Goal: Information Seeking & Learning: Learn about a topic

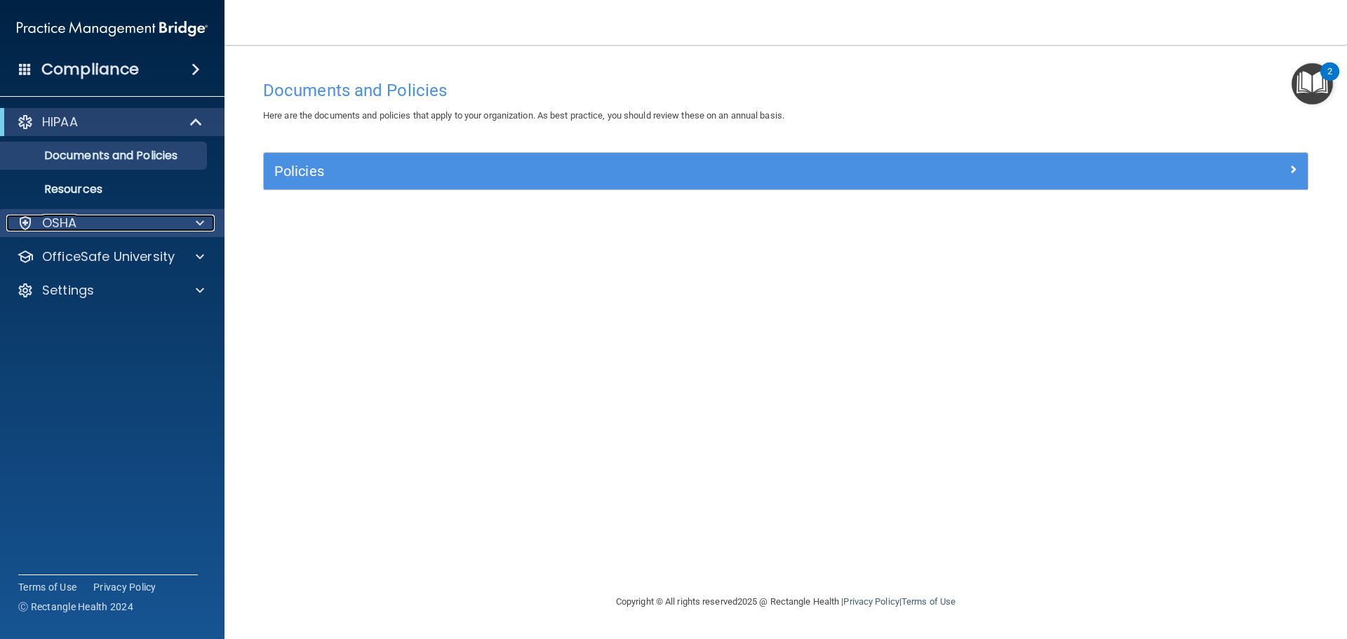
click at [68, 217] on p "OSHA" at bounding box center [59, 223] width 35 height 17
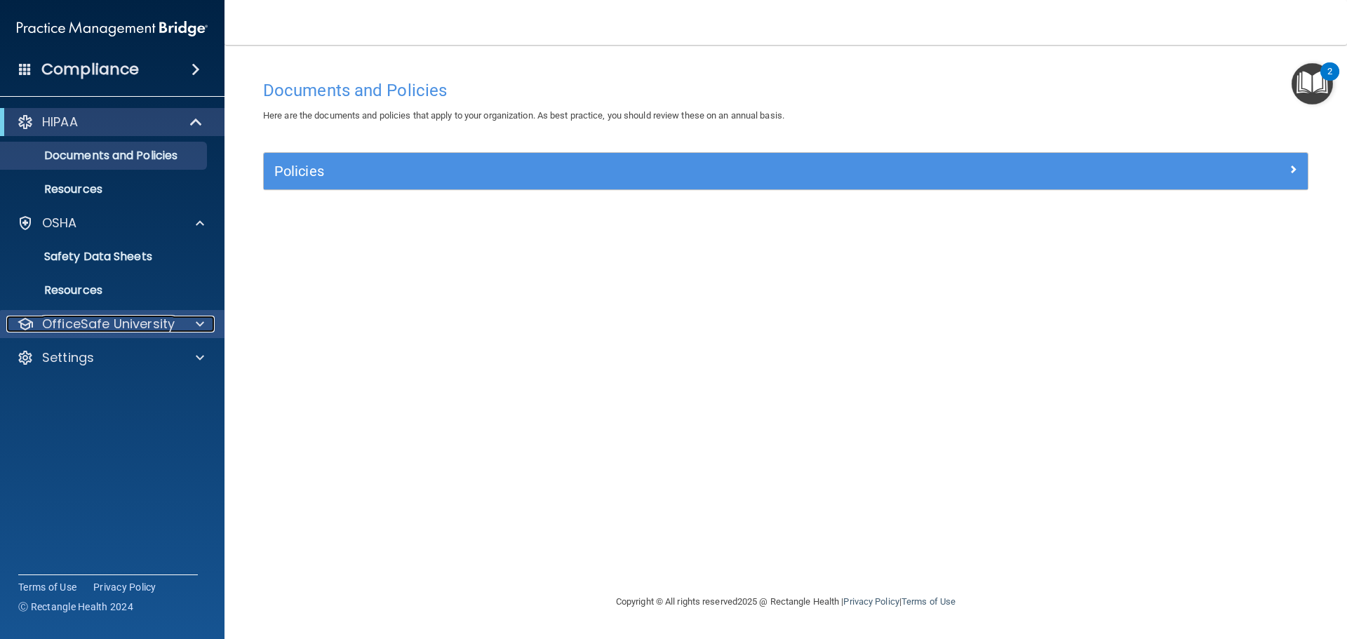
click at [64, 321] on p "OfficeSafe University" at bounding box center [108, 324] width 133 height 17
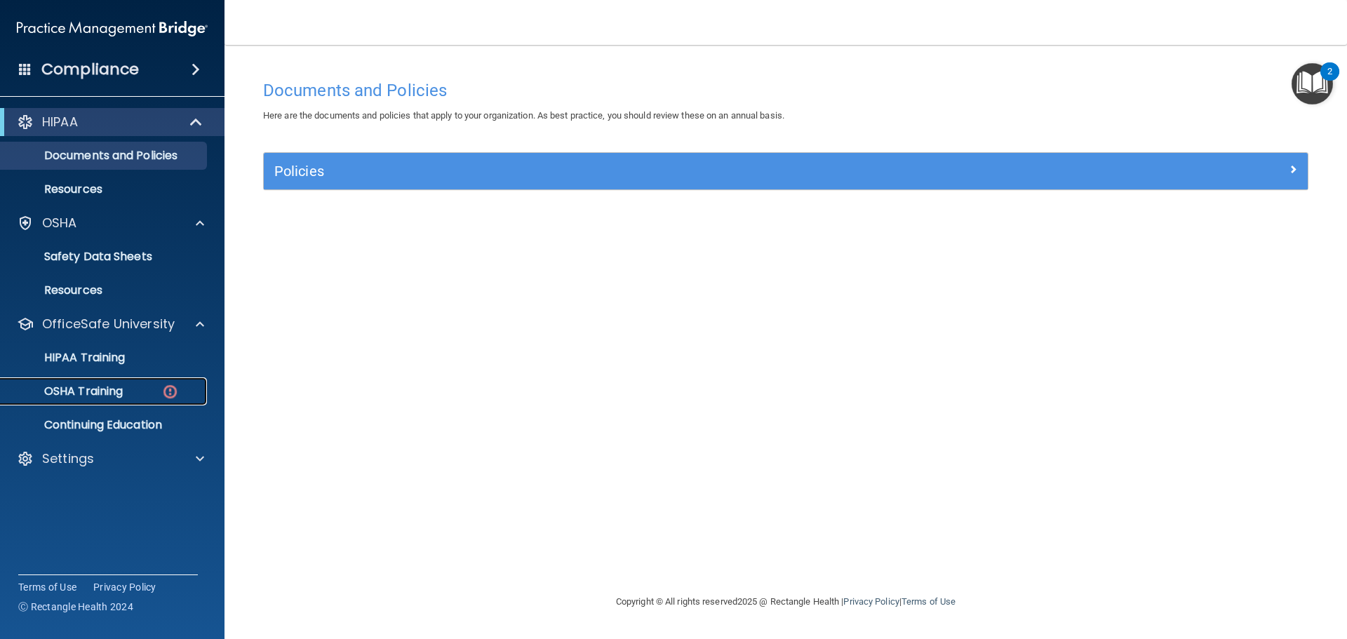
click at [81, 391] on p "OSHA Training" at bounding box center [66, 391] width 114 height 14
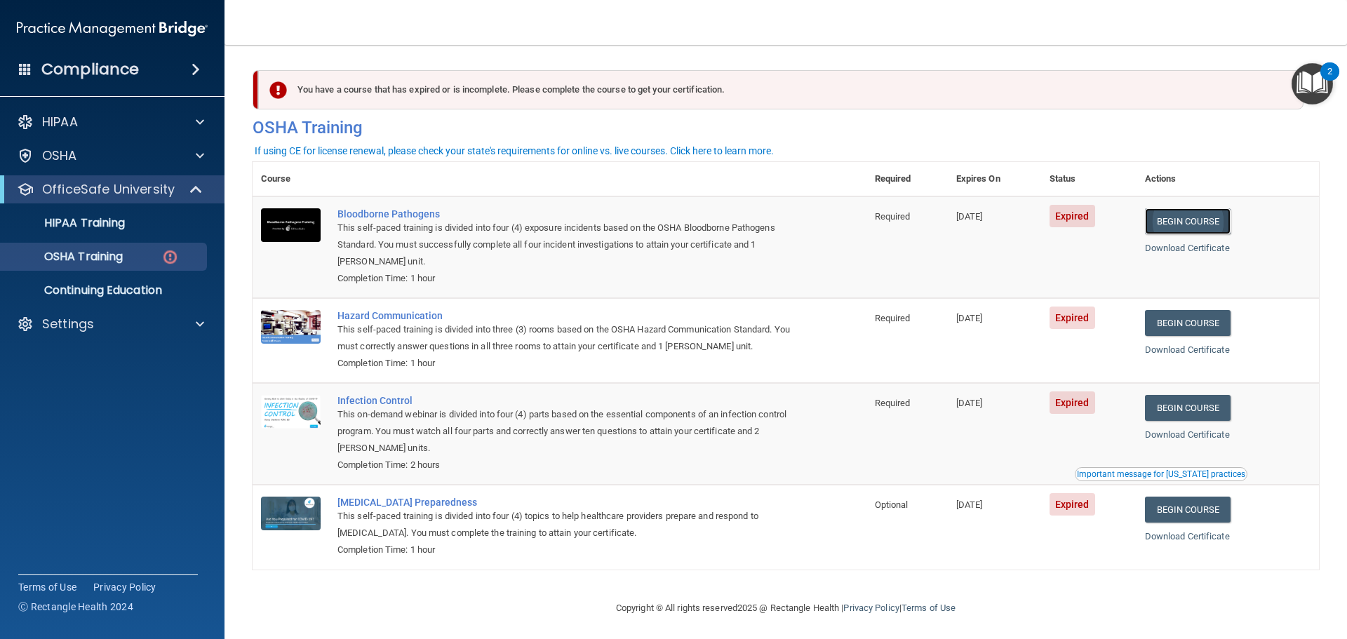
click at [1176, 222] on link "Begin Course" at bounding box center [1188, 221] width 86 height 26
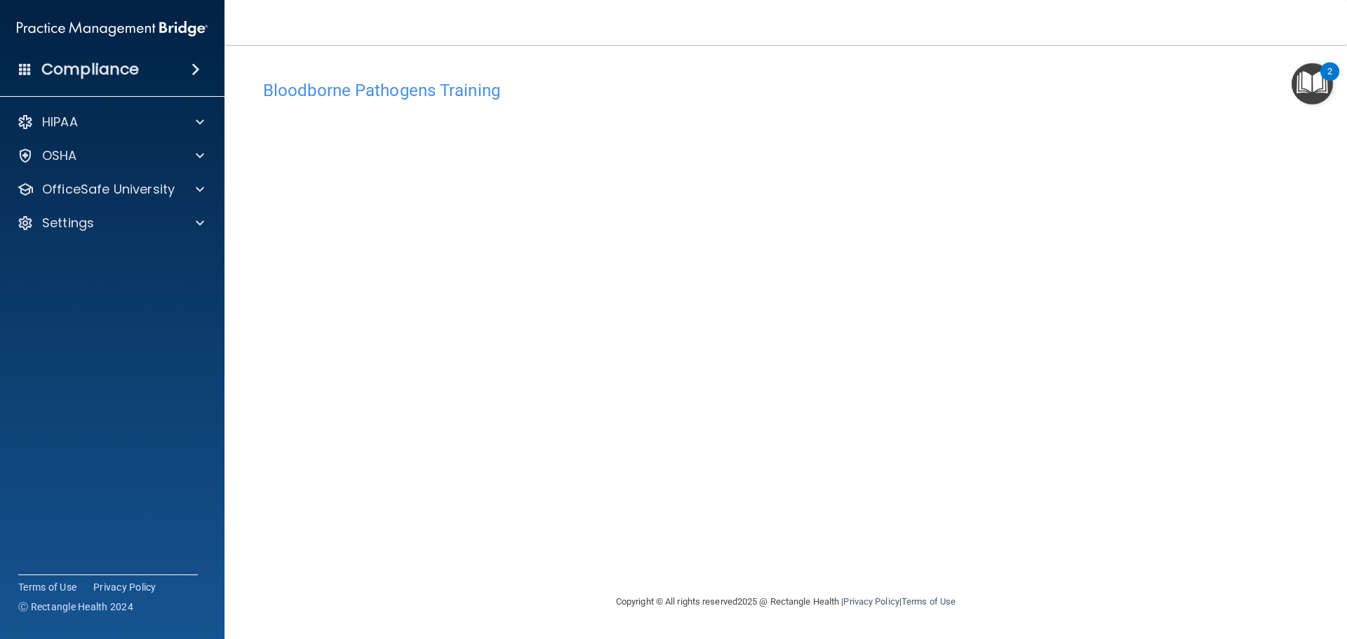
click at [856, 553] on div "Bloodborne Pathogens Training This course doesn’t expire until 05/17/2025. Are …" at bounding box center [786, 333] width 1066 height 520
click at [873, 546] on div "Bloodborne Pathogens Training This course doesn’t expire until 05/17/2025. Are …" at bounding box center [786, 333] width 1066 height 520
click at [1023, 558] on div "Bloodborne Pathogens Training This course doesn’t expire until 05/17/2025. Are …" at bounding box center [786, 333] width 1066 height 520
click at [750, 540] on div "Bloodborne Pathogens Training This course doesn’t expire until 05/17/2025. Are …" at bounding box center [786, 333] width 1066 height 520
click at [309, 91] on h4 "Bloodborne Pathogens Training" at bounding box center [785, 90] width 1045 height 18
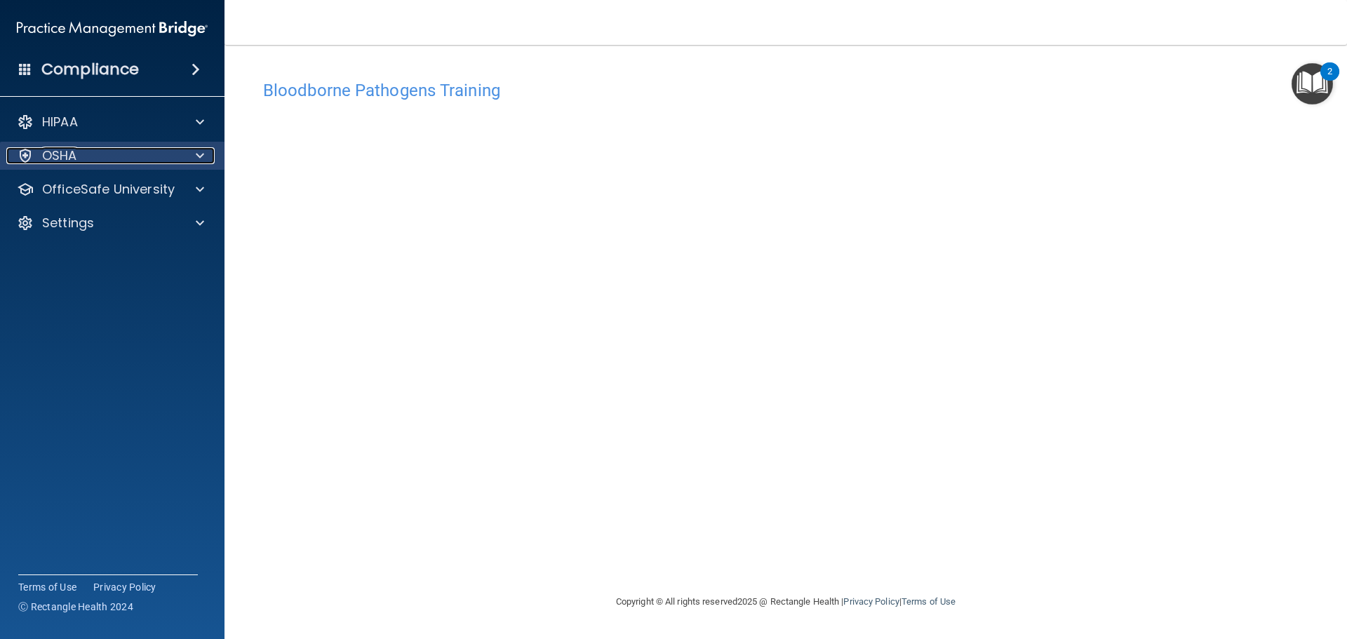
click at [69, 154] on p "OSHA" at bounding box center [59, 155] width 35 height 17
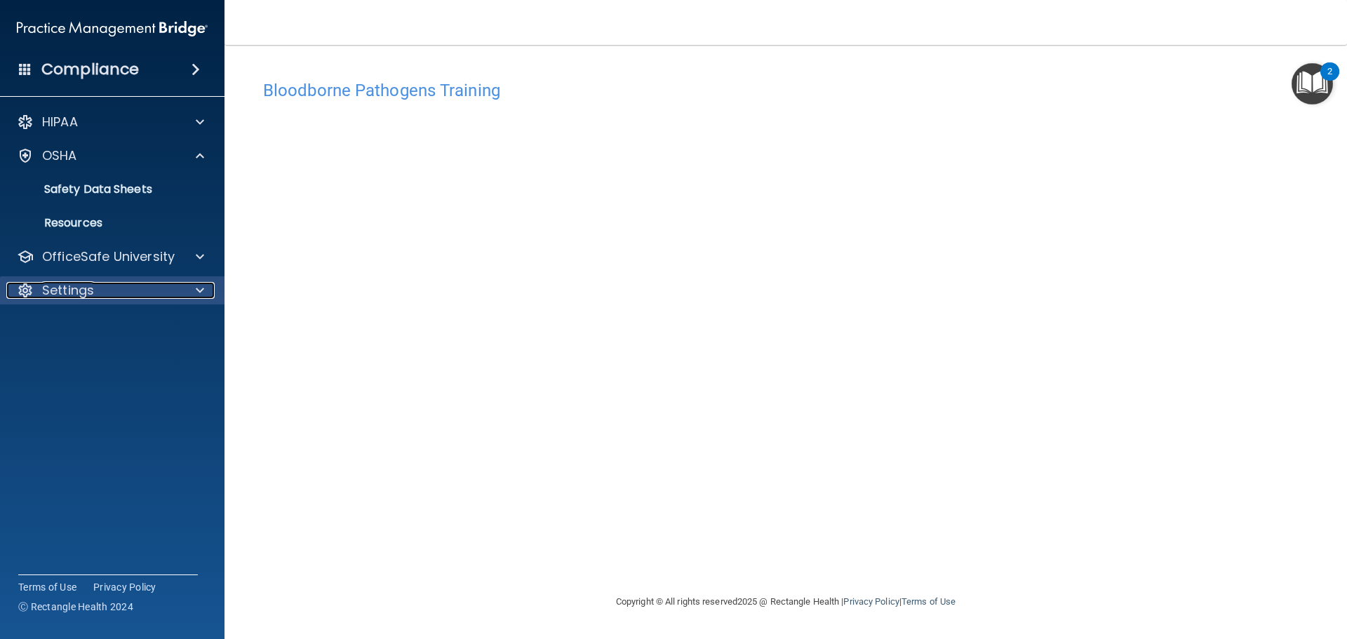
click at [53, 290] on p "Settings" at bounding box center [68, 290] width 52 height 17
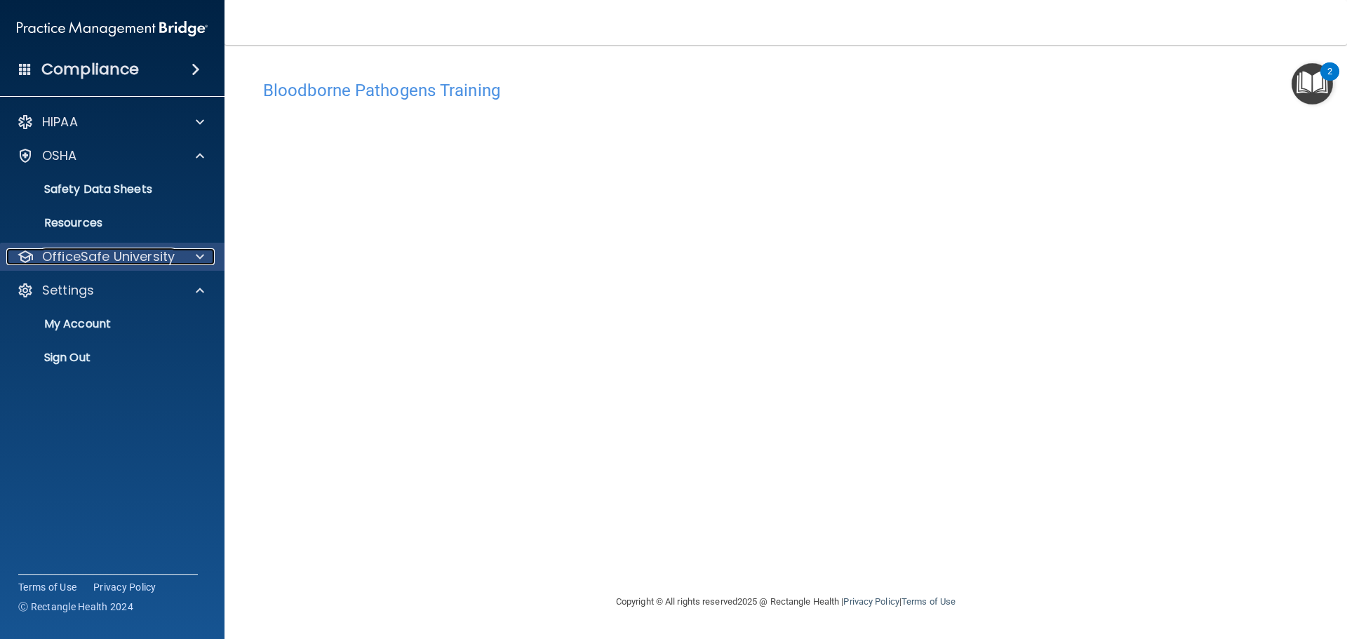
click at [67, 249] on p "OfficeSafe University" at bounding box center [108, 256] width 133 height 17
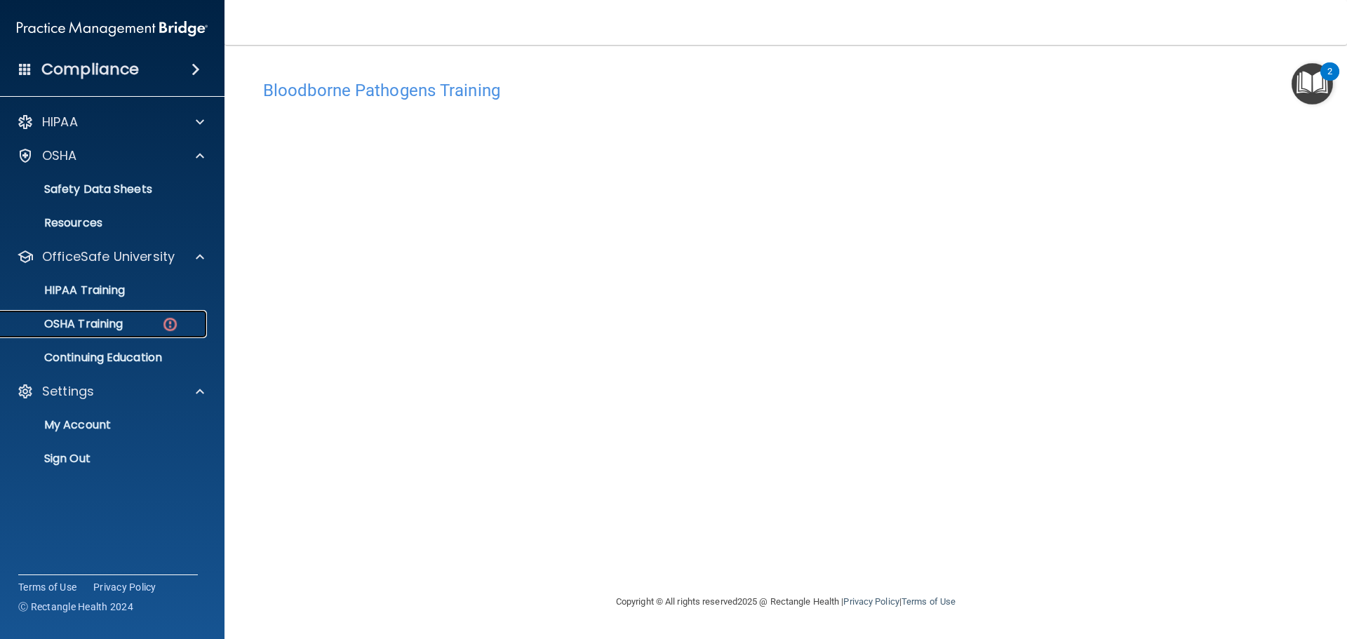
click at [93, 319] on p "OSHA Training" at bounding box center [66, 324] width 114 height 14
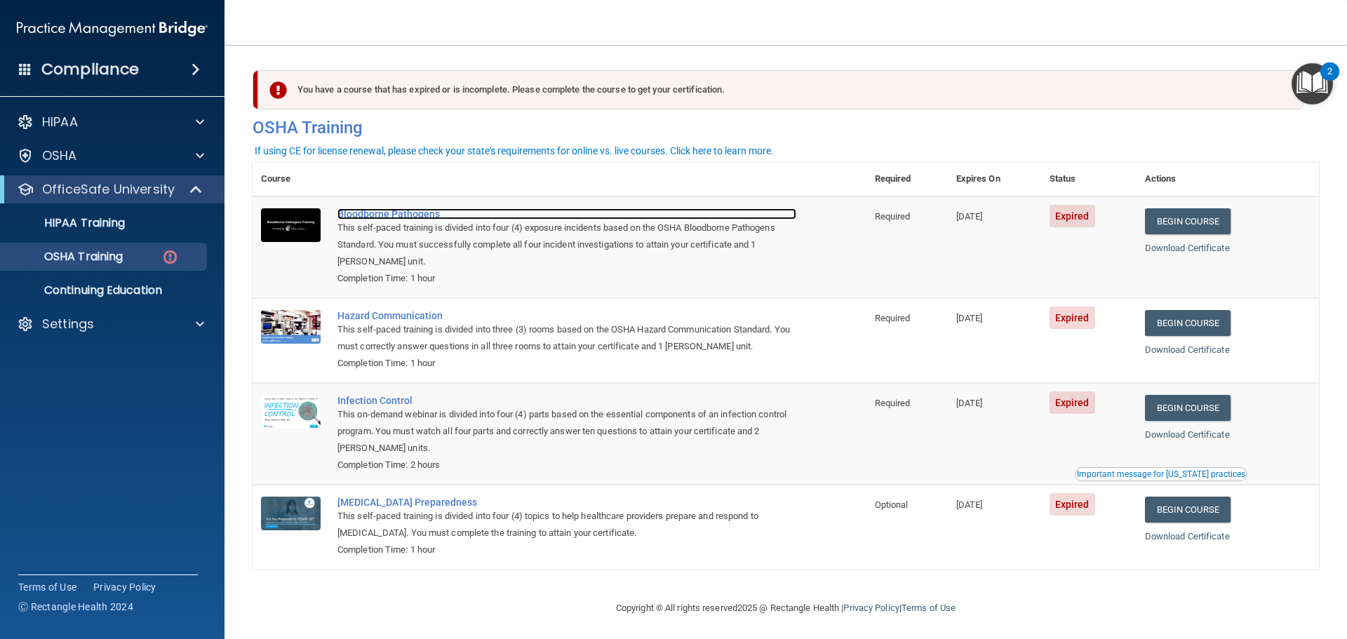
click at [350, 214] on div "Bloodborne Pathogens" at bounding box center [566, 213] width 459 height 11
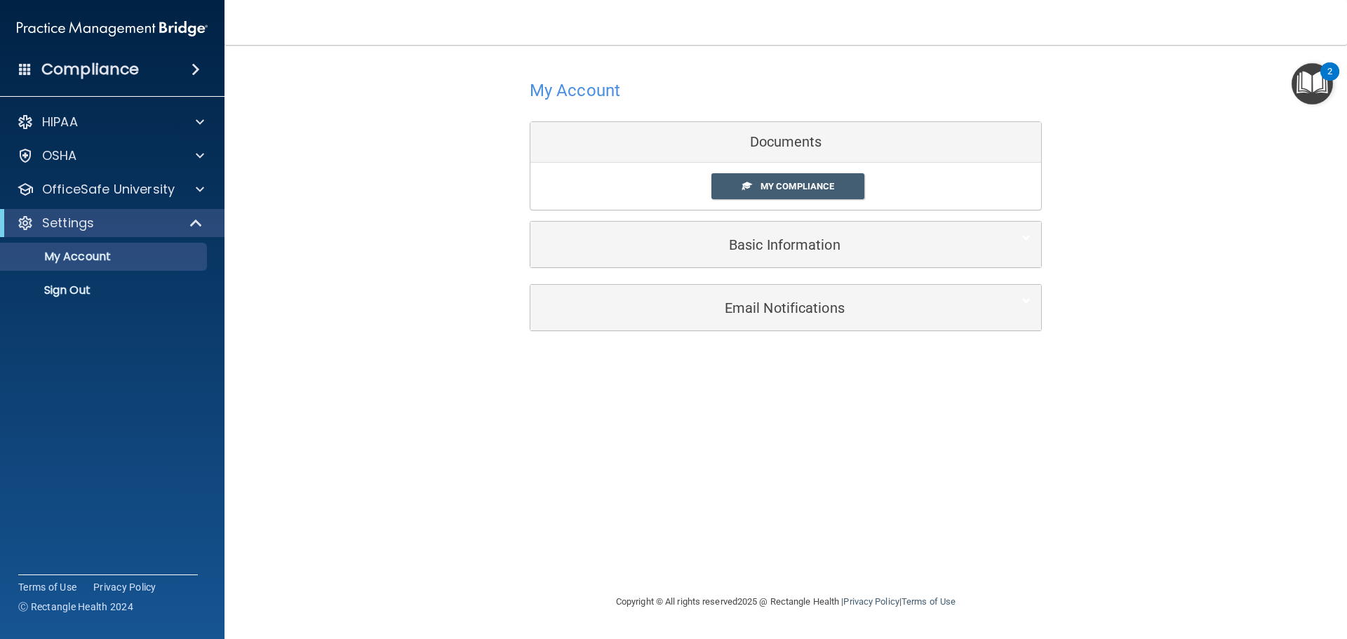
drag, startPoint x: 798, startPoint y: 186, endPoint x: 883, endPoint y: 195, distance: 85.4
click at [799, 187] on span "My Compliance" at bounding box center [797, 186] width 74 height 11
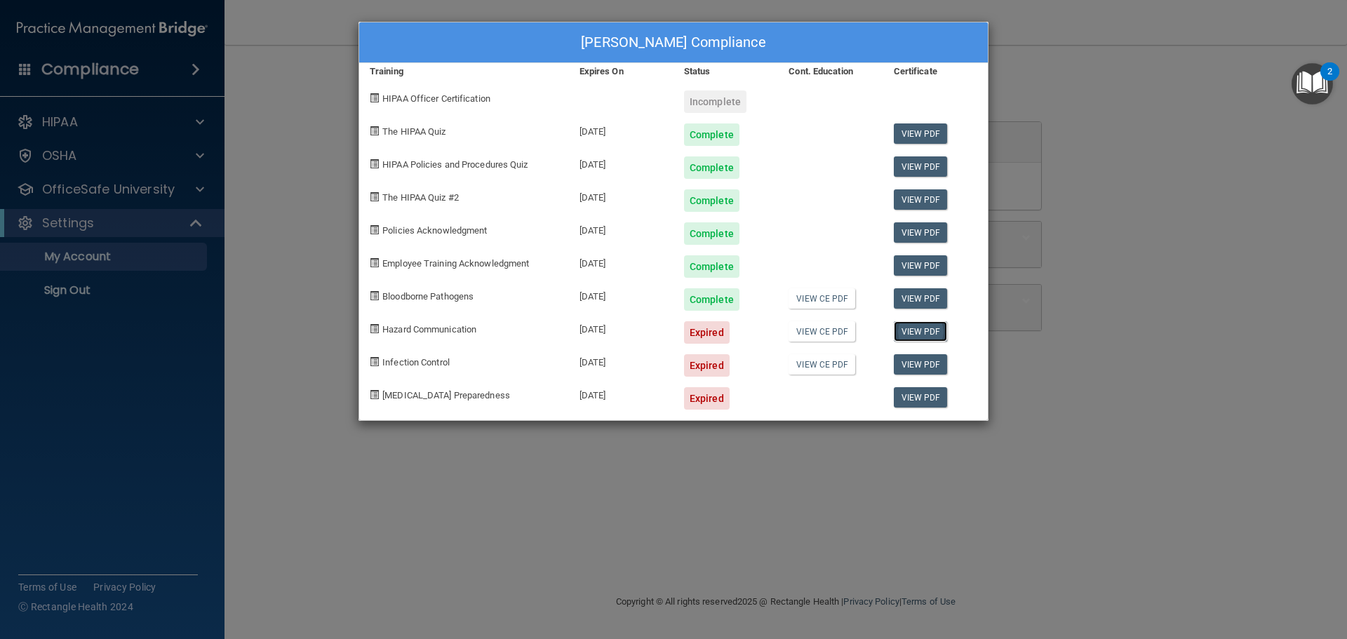
click at [917, 328] on link "View PDF" at bounding box center [921, 331] width 54 height 20
click at [812, 332] on link "View CE PDF" at bounding box center [821, 331] width 67 height 20
click at [924, 332] on link "View PDF" at bounding box center [921, 331] width 54 height 20
click at [1122, 79] on div "Cynthia Hasty's Compliance Training Expires On Status Cont. Education Certifica…" at bounding box center [673, 319] width 1347 height 639
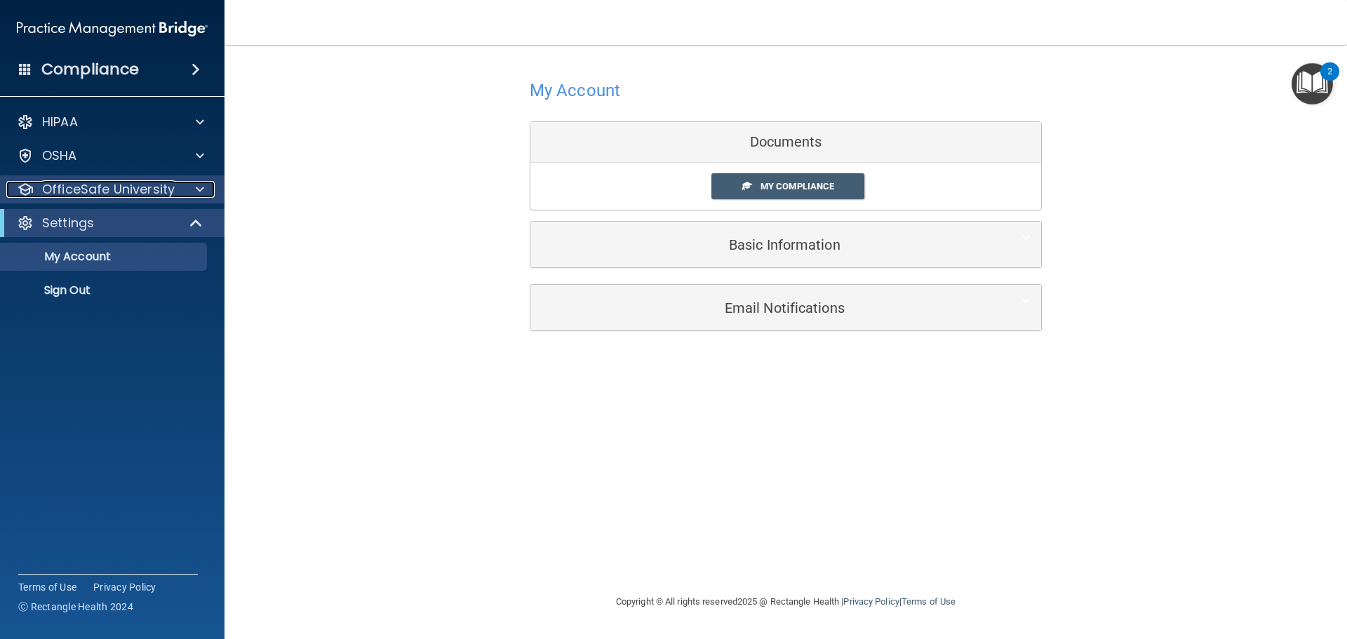
click at [97, 185] on p "OfficeSafe University" at bounding box center [108, 189] width 133 height 17
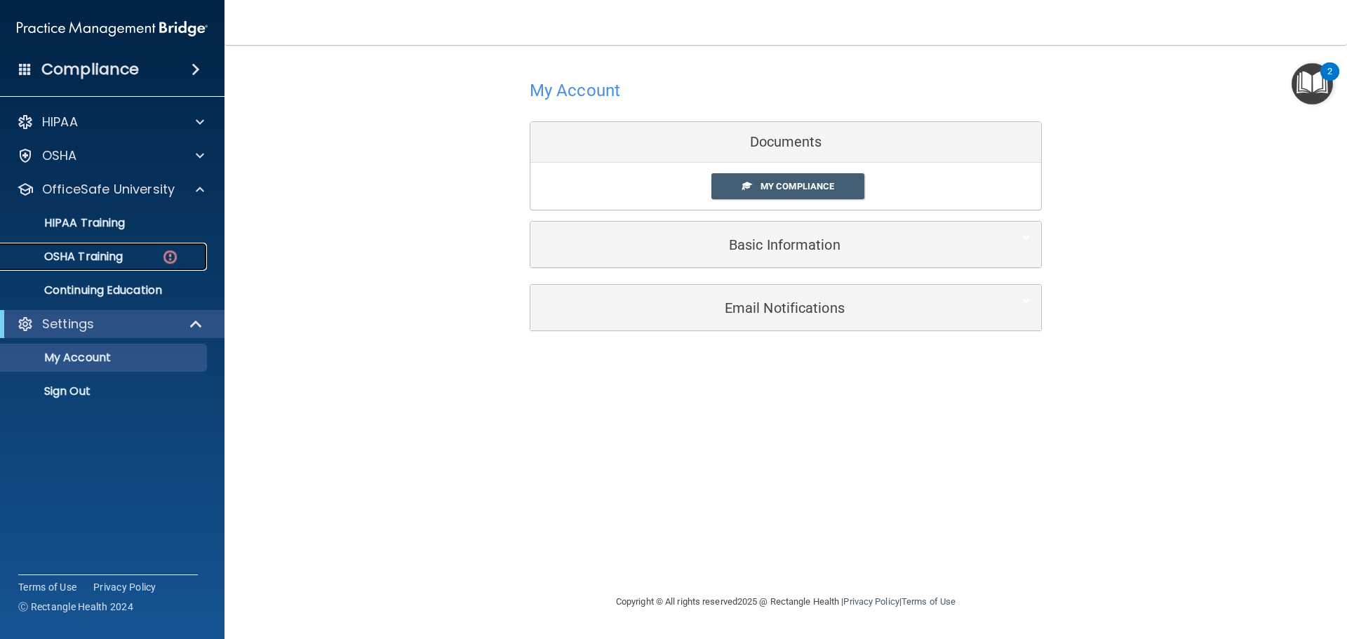
click at [93, 253] on p "OSHA Training" at bounding box center [66, 257] width 114 height 14
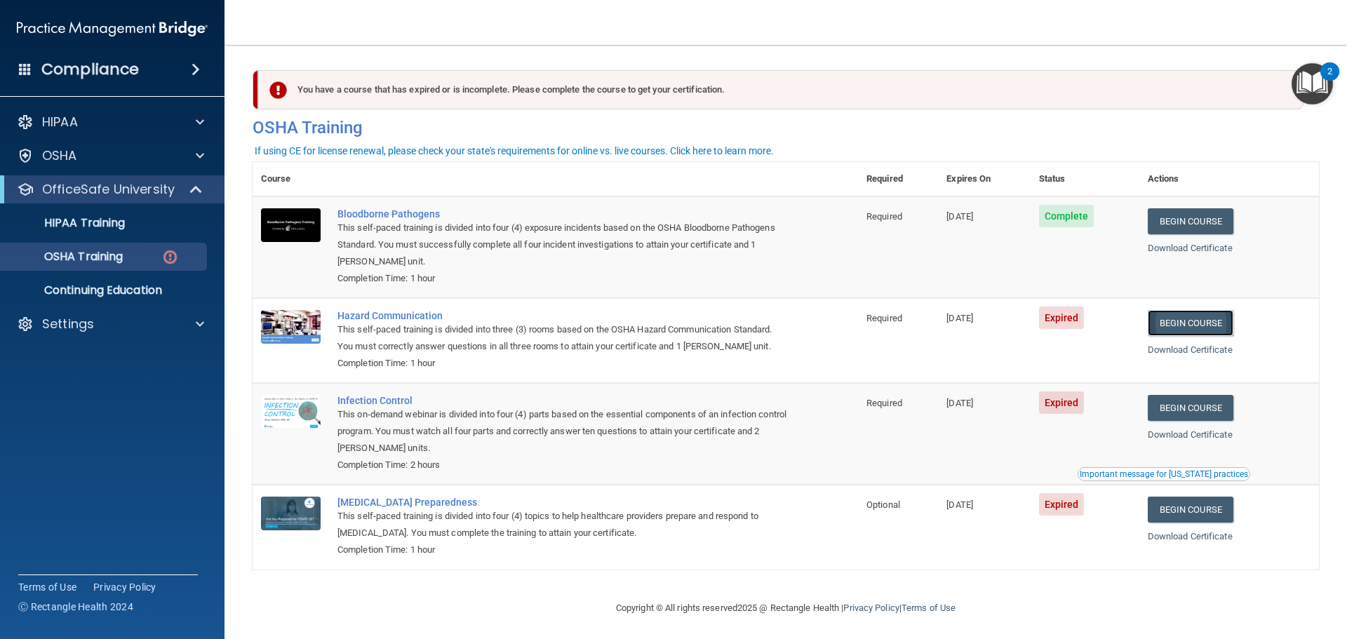
click at [1189, 322] on link "Begin Course" at bounding box center [1190, 323] width 86 height 26
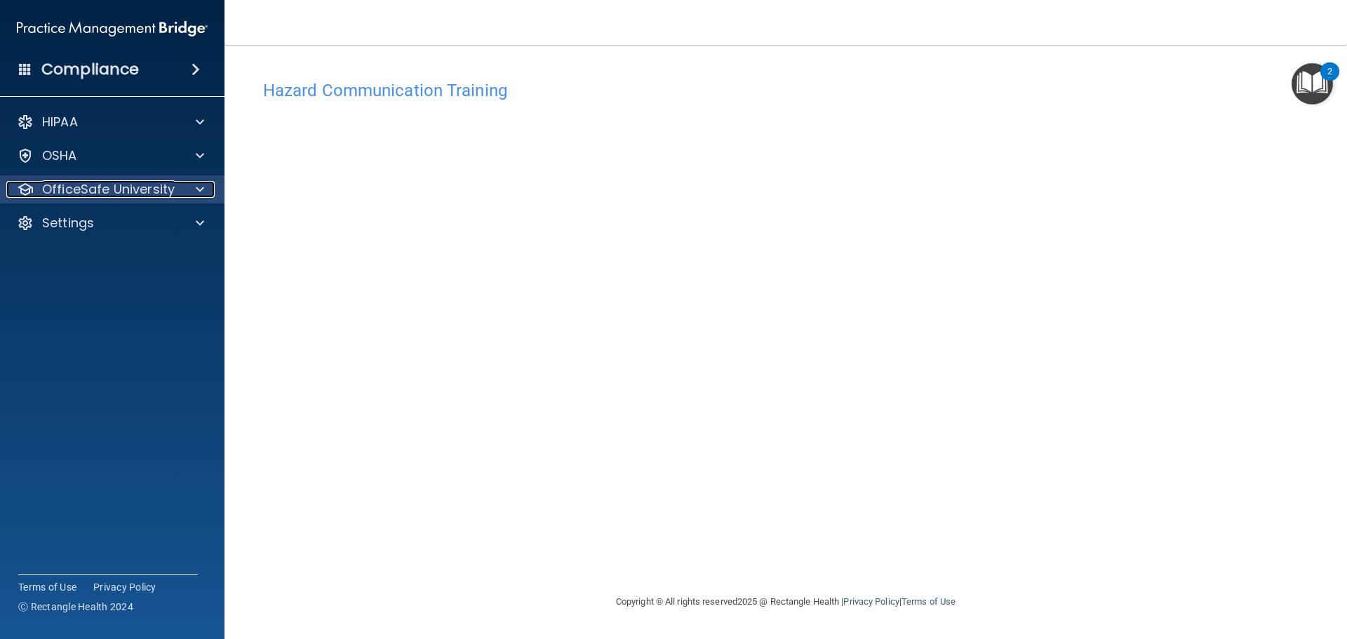
click at [111, 188] on p "OfficeSafe University" at bounding box center [108, 189] width 133 height 17
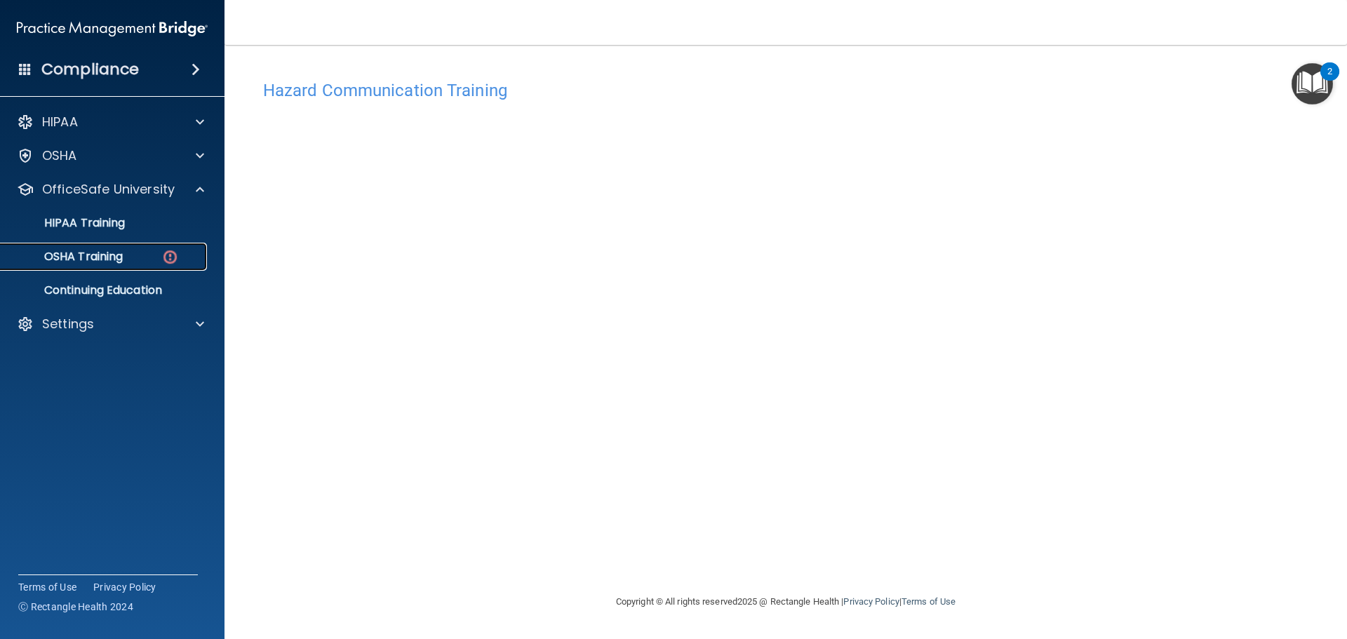
click at [79, 257] on p "OSHA Training" at bounding box center [66, 257] width 114 height 14
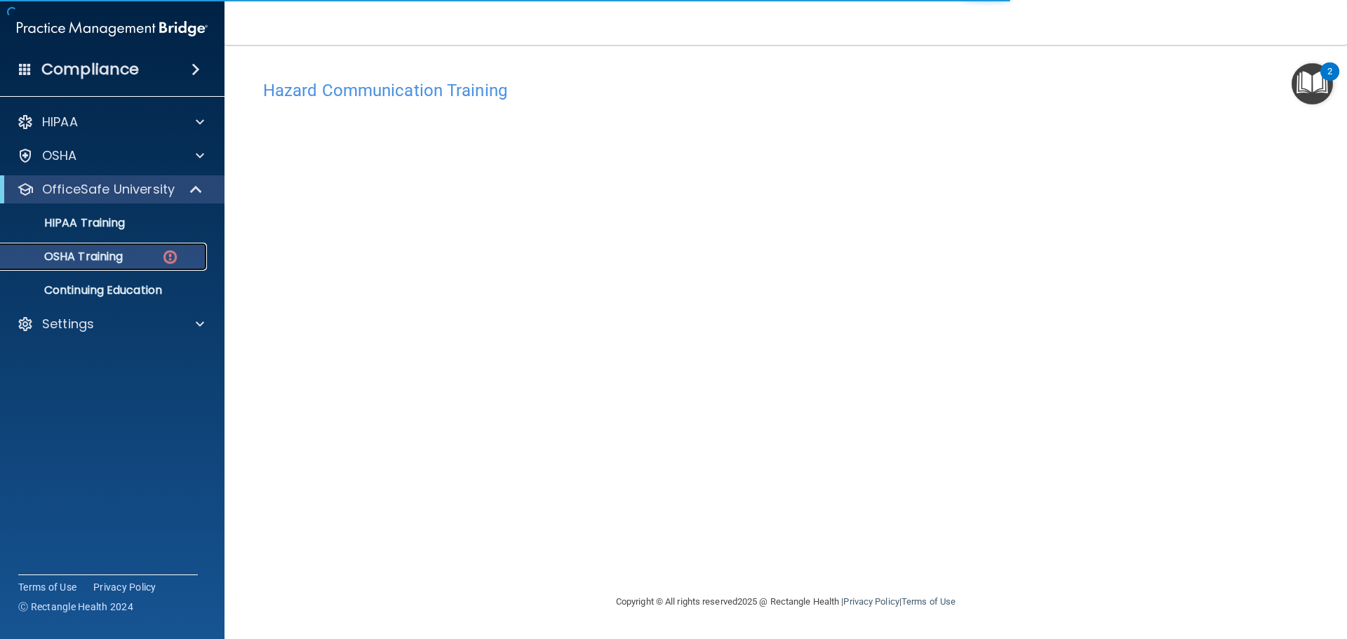
click at [79, 256] on p "OSHA Training" at bounding box center [66, 257] width 114 height 14
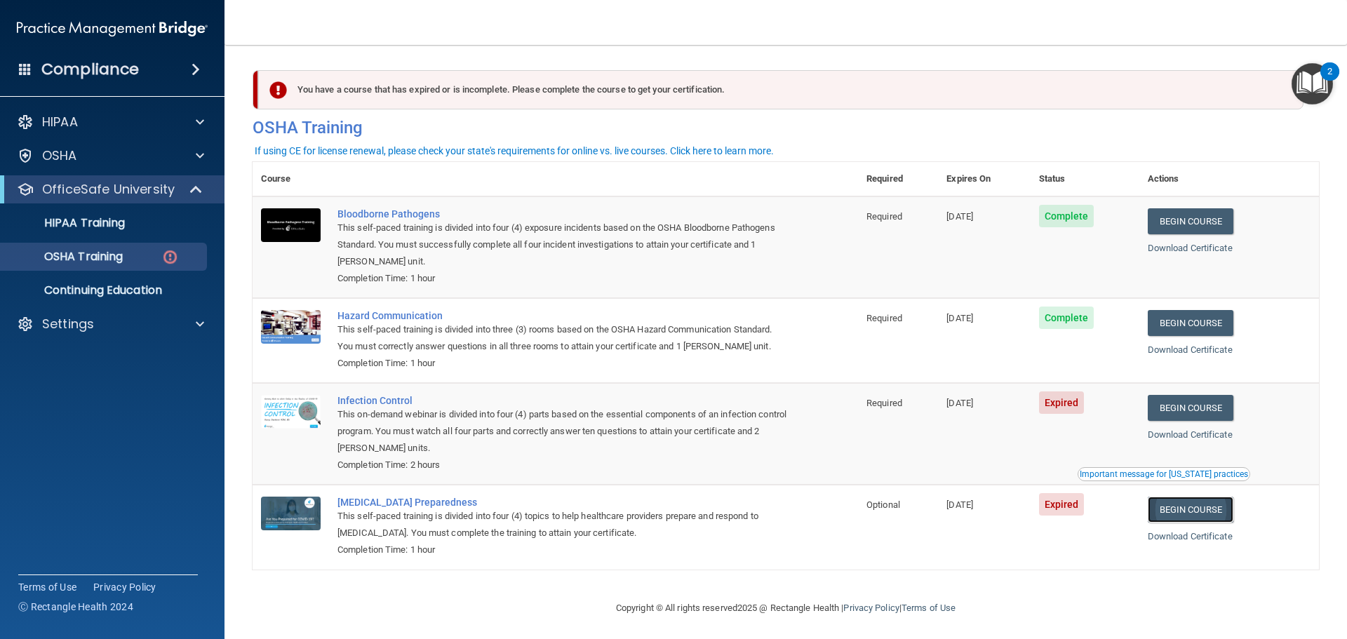
click at [1171, 516] on link "Begin Course" at bounding box center [1190, 510] width 86 height 26
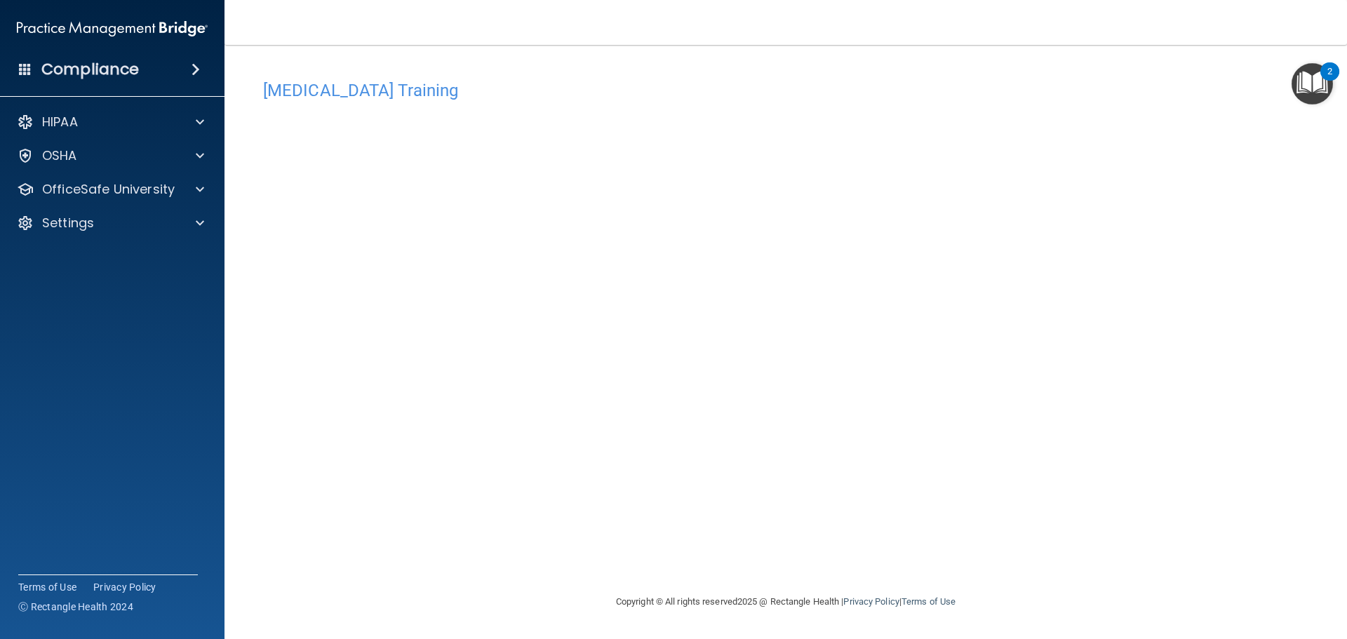
click at [1114, 288] on div "[MEDICAL_DATA] Training This course doesn’t expire until [DATE]. Are you sure y…" at bounding box center [786, 333] width 1066 height 520
click at [84, 191] on p "OfficeSafe University" at bounding box center [108, 189] width 133 height 17
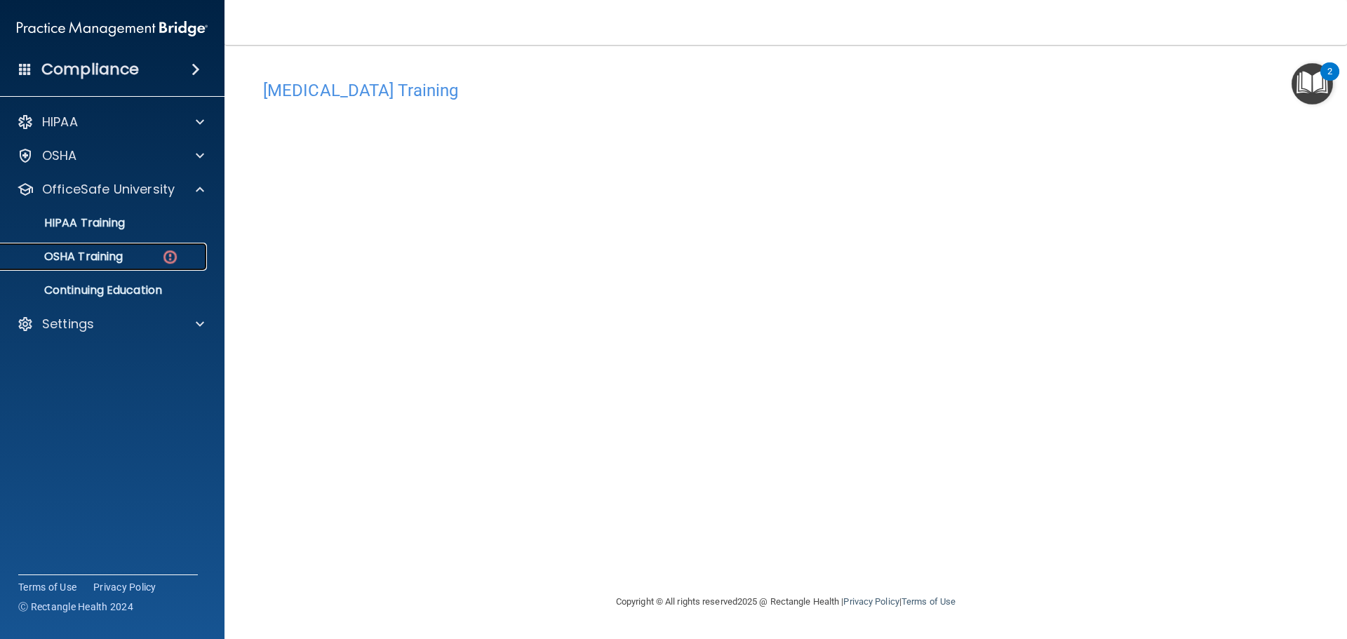
click at [86, 250] on p "OSHA Training" at bounding box center [66, 257] width 114 height 14
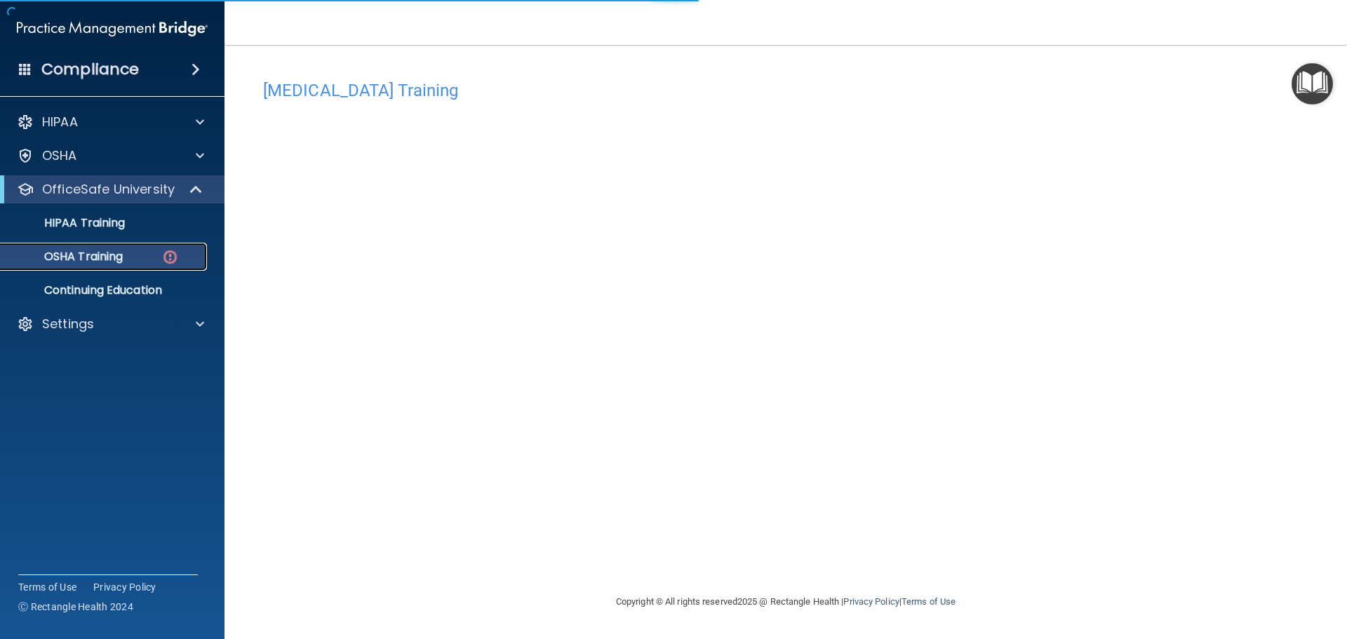
click at [90, 254] on p "OSHA Training" at bounding box center [66, 257] width 114 height 14
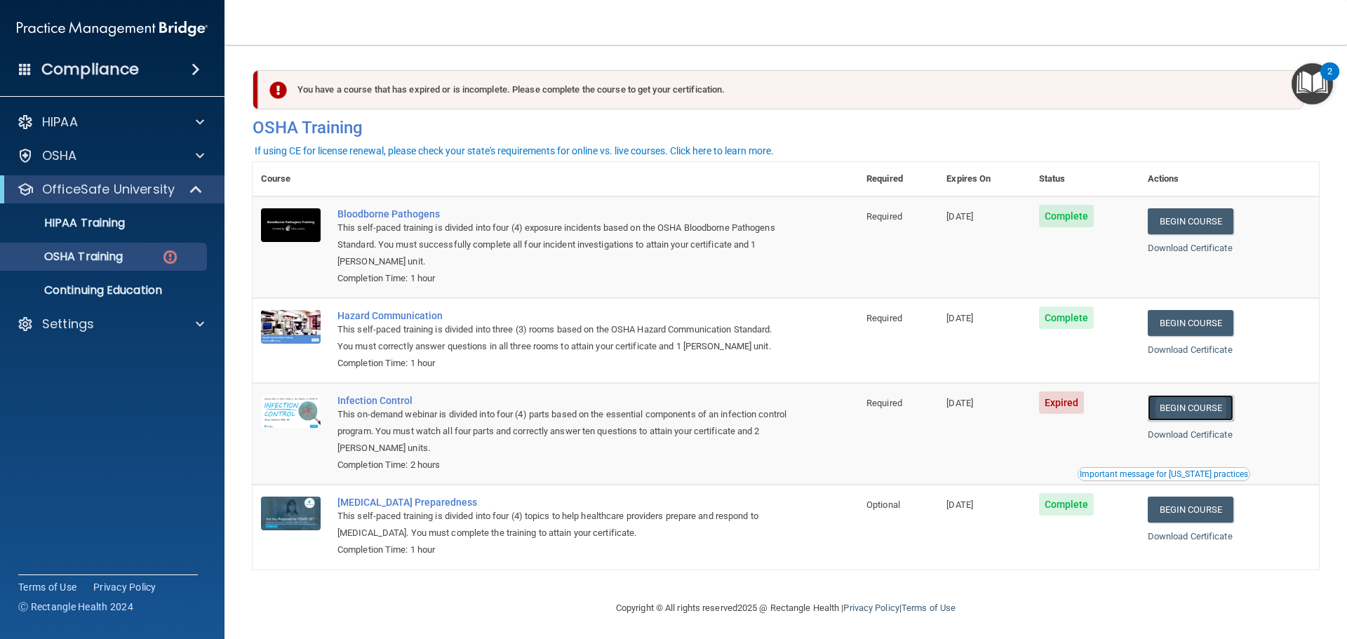
click at [1167, 408] on link "Begin Course" at bounding box center [1190, 408] width 86 height 26
click at [1197, 408] on link "Begin Course" at bounding box center [1190, 408] width 86 height 26
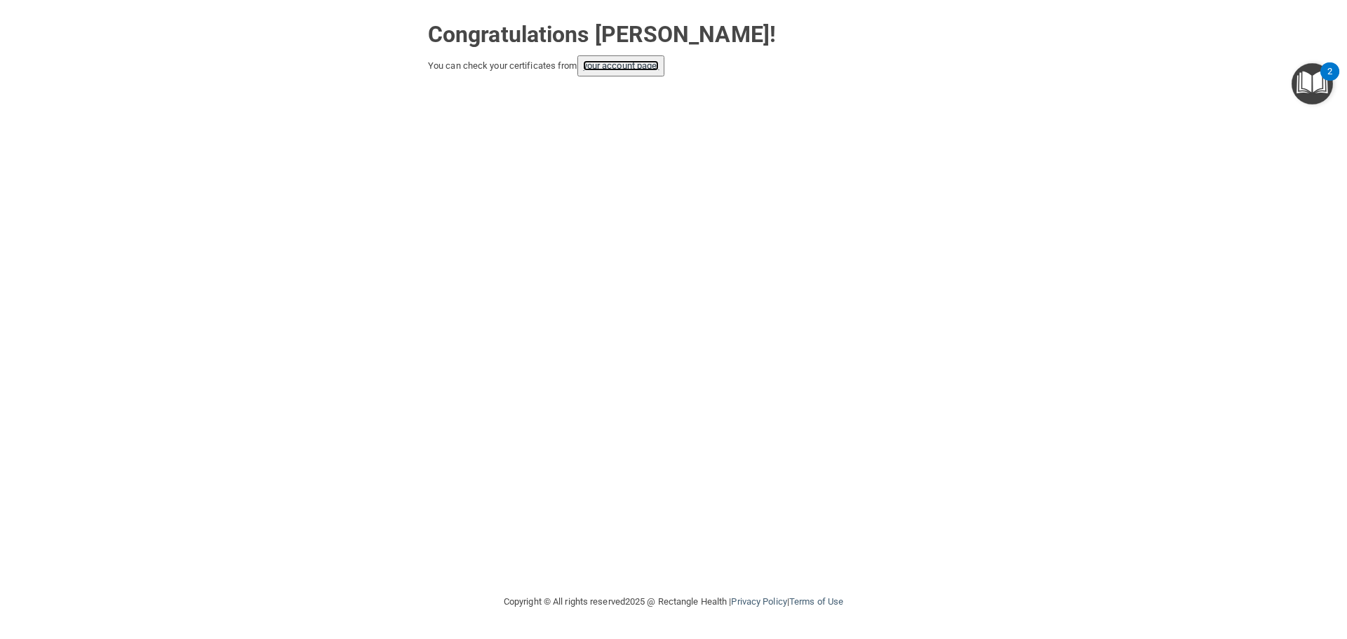
click at [618, 65] on link "your account page!" at bounding box center [621, 65] width 76 height 11
click at [610, 66] on link "your account page!" at bounding box center [621, 65] width 76 height 11
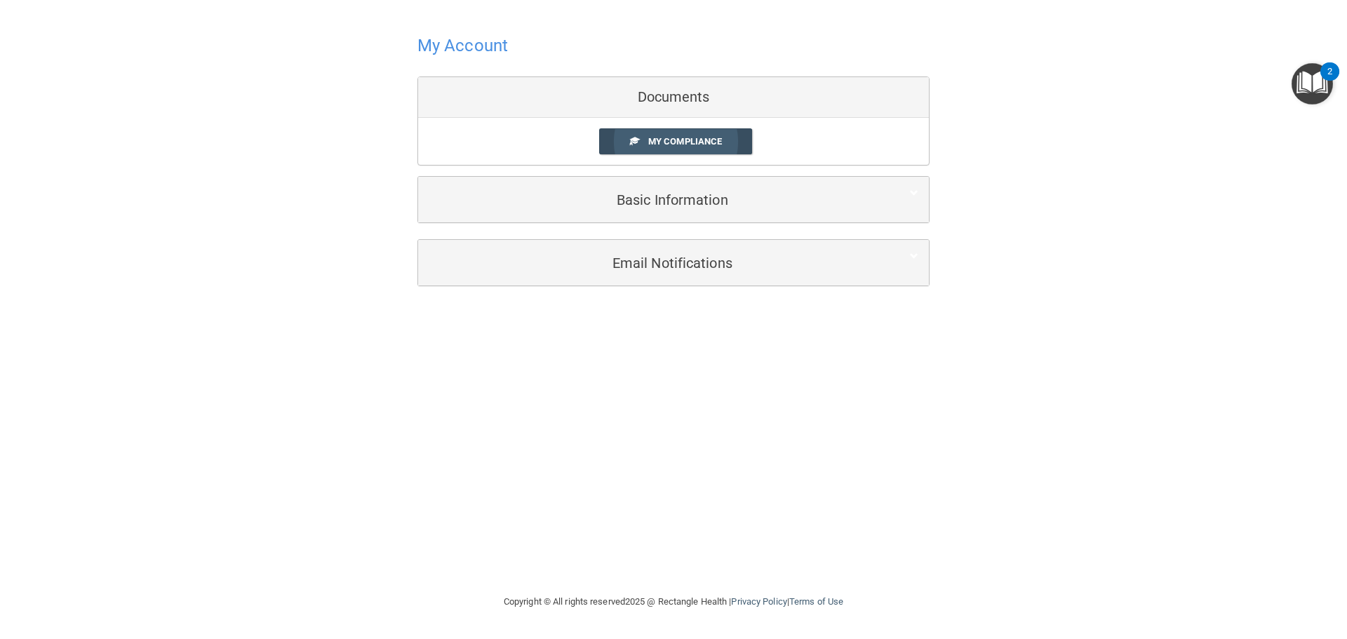
click at [659, 139] on span "My Compliance" at bounding box center [685, 141] width 74 height 11
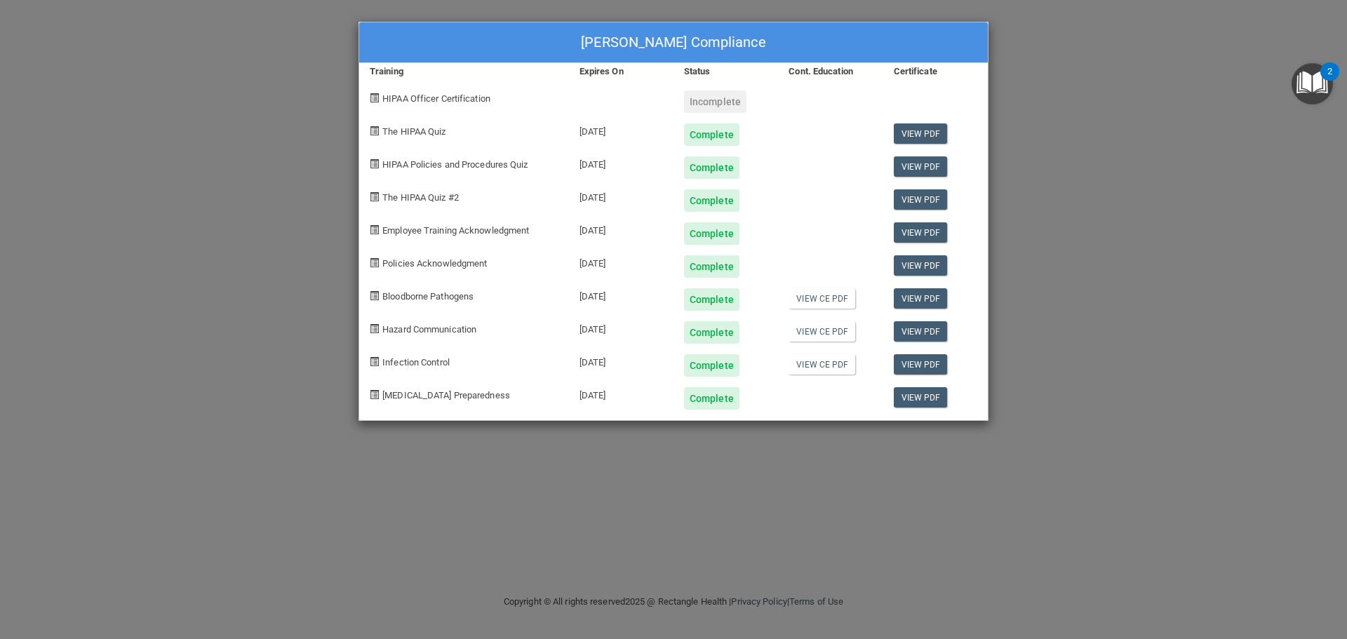
click at [449, 102] on span "HIPAA Officer Certification" at bounding box center [436, 98] width 108 height 11
click at [374, 95] on span at bounding box center [374, 97] width 9 height 9
click at [1202, 76] on div "[PERSON_NAME] Compliance Training Expires On Status Cont. Education Certificate…" at bounding box center [673, 319] width 1347 height 639
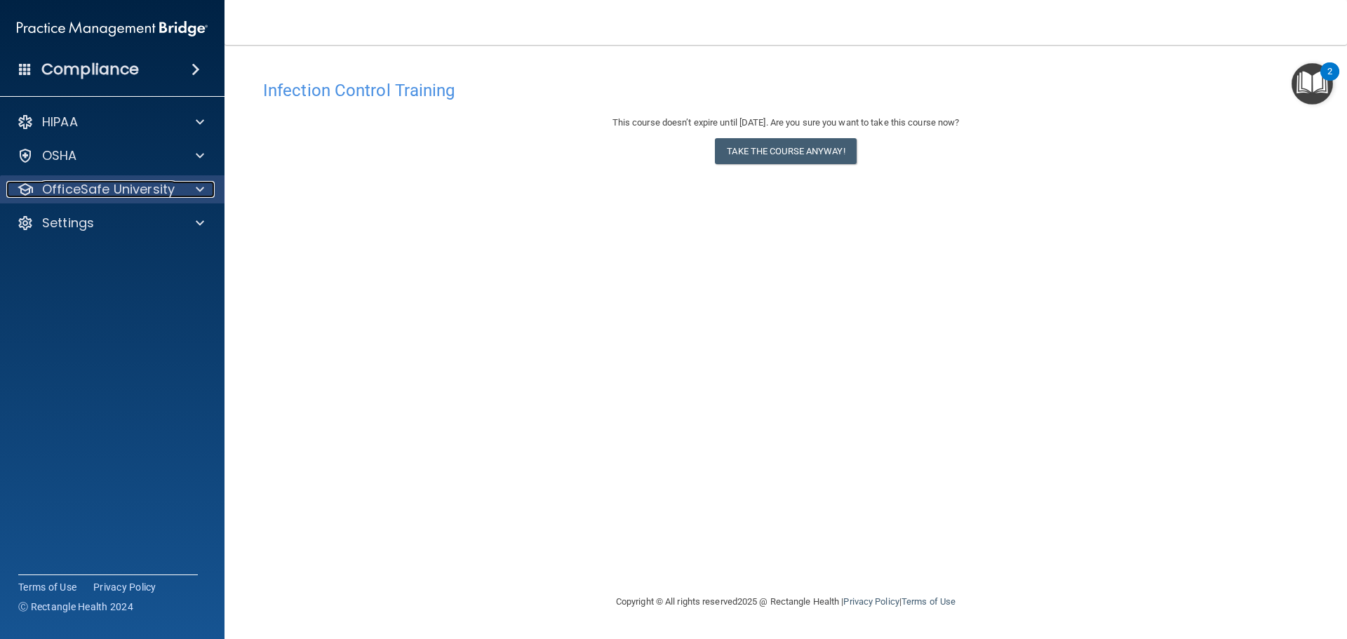
click at [81, 188] on p "OfficeSafe University" at bounding box center [108, 189] width 133 height 17
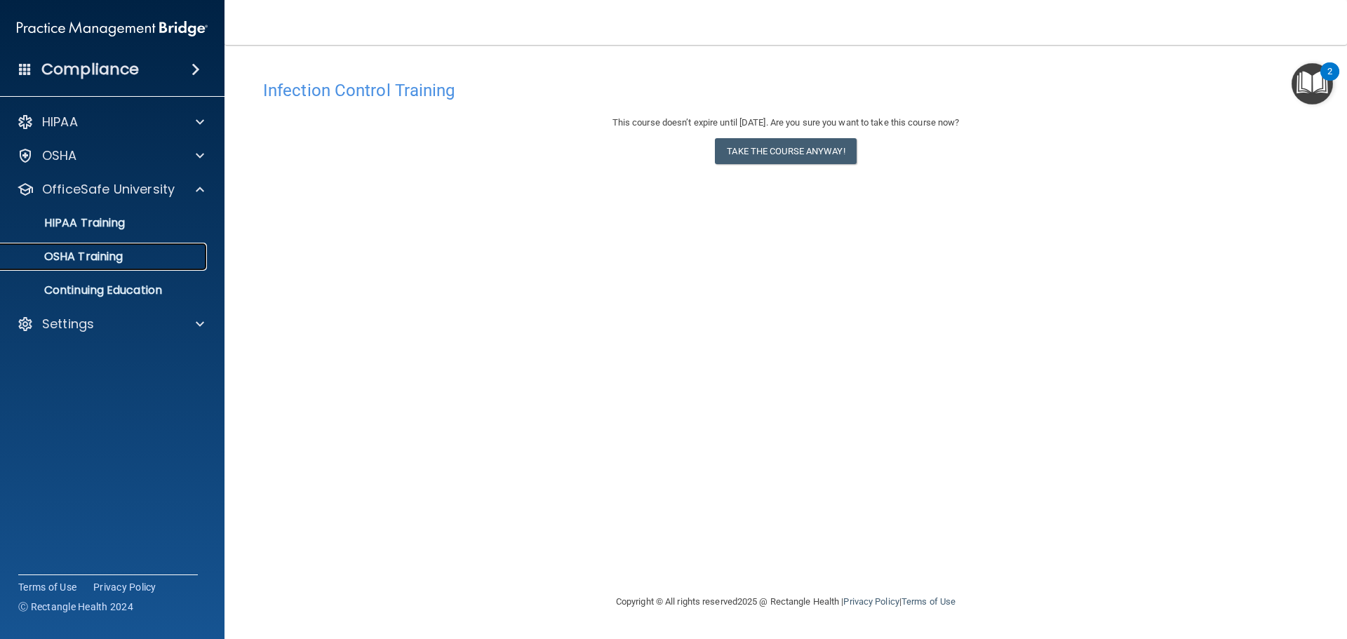
click at [93, 252] on p "OSHA Training" at bounding box center [66, 257] width 114 height 14
